Goal: Task Accomplishment & Management: Manage account settings

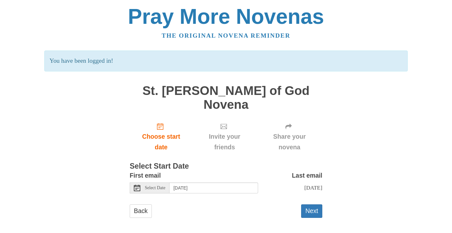
click at [137, 184] on icon at bounding box center [137, 187] width 6 height 6
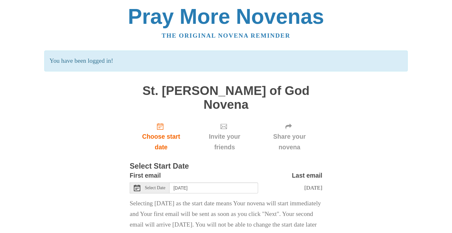
click at [135, 184] on icon at bounding box center [137, 187] width 6 height 6
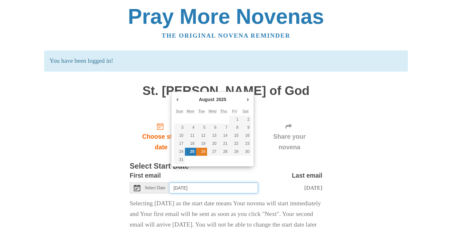
type input "Tuesday, August 26th"
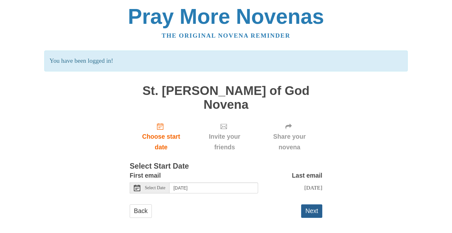
click at [309, 204] on button "Next" at bounding box center [311, 210] width 21 height 13
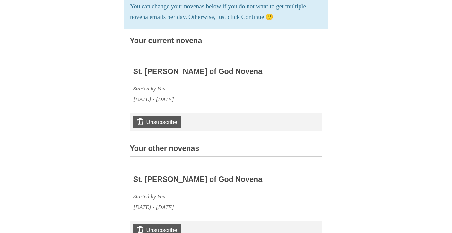
scroll to position [157, 0]
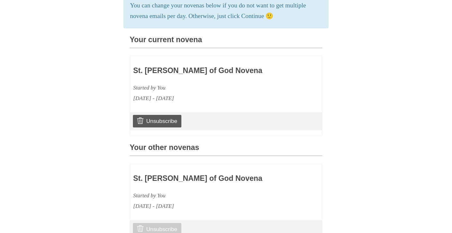
click at [156, 223] on link "Unsubscribe" at bounding box center [157, 229] width 49 height 12
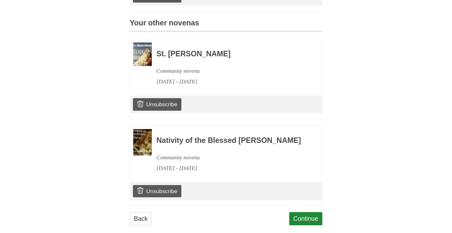
scroll to position [312, 0]
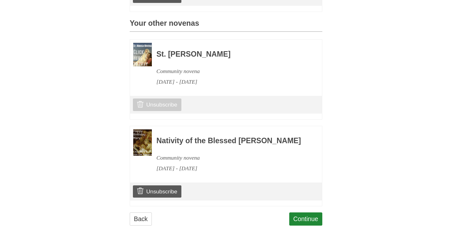
click at [168, 98] on link "Unsubscribe" at bounding box center [157, 104] width 49 height 12
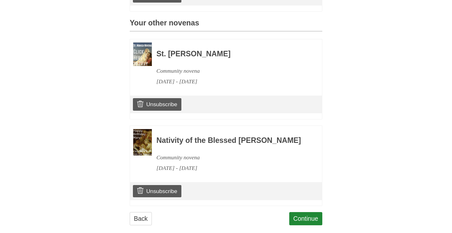
scroll to position [312, 0]
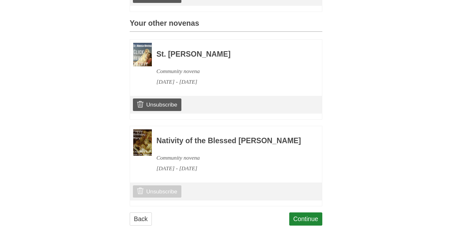
click at [172, 185] on link "Unsubscribe" at bounding box center [157, 191] width 49 height 12
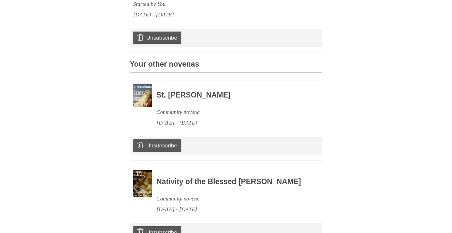
scroll to position [281, 0]
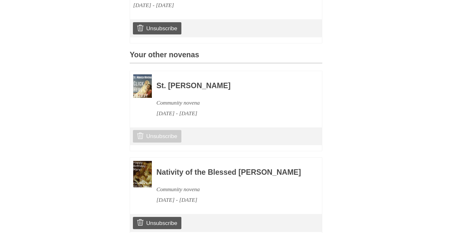
click at [159, 130] on link "Unsubscribe" at bounding box center [157, 136] width 49 height 12
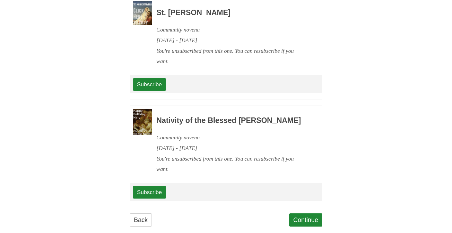
scroll to position [353, 0]
click at [309, 213] on link "Continue" at bounding box center [306, 219] width 33 height 13
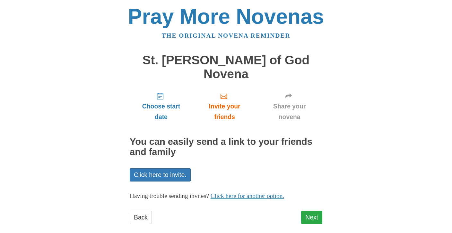
click at [309, 210] on link "Next" at bounding box center [311, 216] width 21 height 13
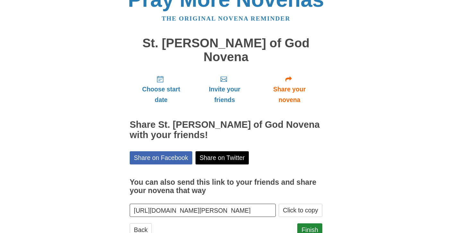
scroll to position [23, 0]
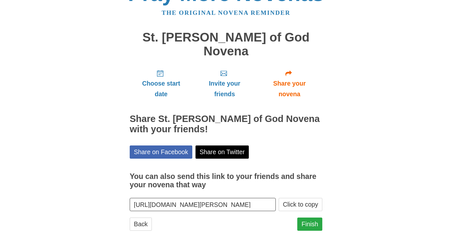
click at [309, 217] on link "Finish" at bounding box center [310, 223] width 25 height 13
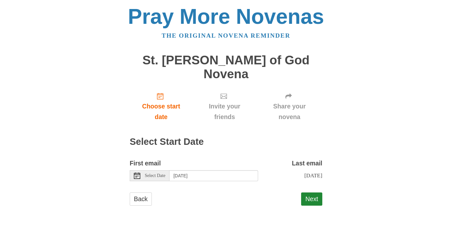
click at [162, 173] on span "Select Date" at bounding box center [155, 175] width 21 height 4
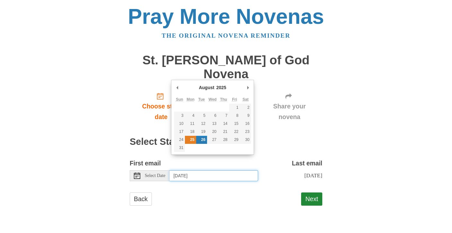
type input "Monday, August 25th"
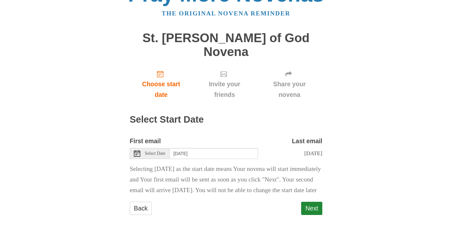
scroll to position [22, 0]
click at [310, 208] on button "Next" at bounding box center [311, 208] width 21 height 13
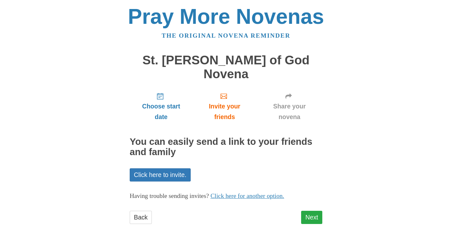
click at [311, 210] on link "Next" at bounding box center [311, 216] width 21 height 13
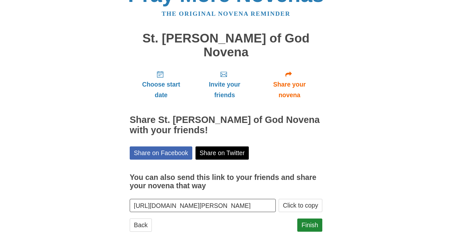
scroll to position [23, 0]
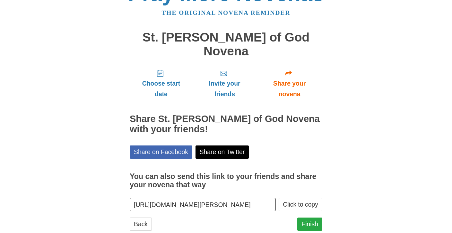
click at [311, 217] on link "Finish" at bounding box center [310, 223] width 25 height 13
